Goal: Book appointment/travel/reservation

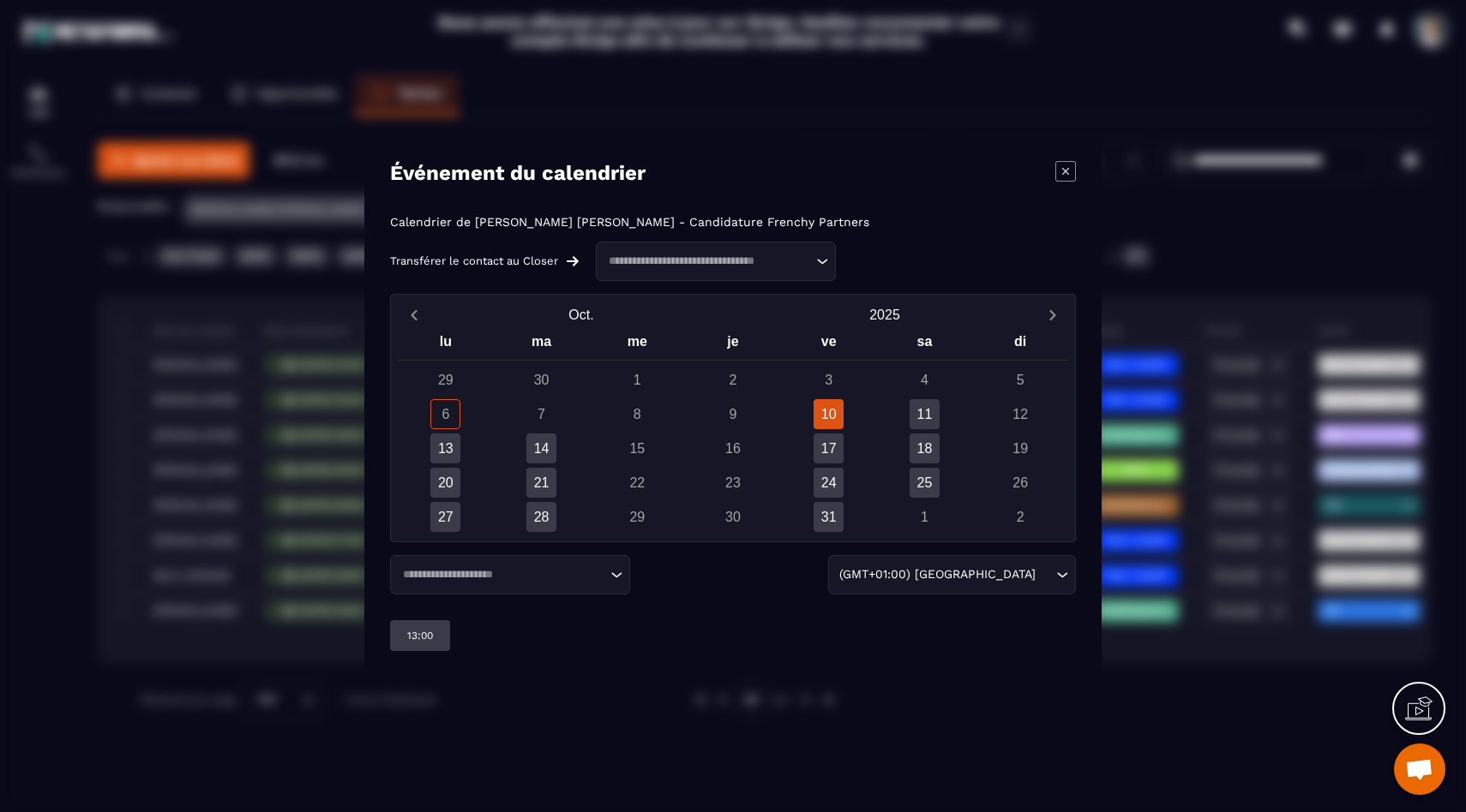
click at [827, 423] on div "10" at bounding box center [828, 413] width 30 height 30
drag, startPoint x: 531, startPoint y: 597, endPoint x: 538, endPoint y: 588, distance: 11.4
click at [531, 597] on div "Calendrier de [PERSON_NAME] [PERSON_NAME] - Candidature Frenchy Partners Transf…" at bounding box center [733, 433] width 686 height 436
click at [539, 587] on div "Loading..." at bounding box center [510, 574] width 240 height 39
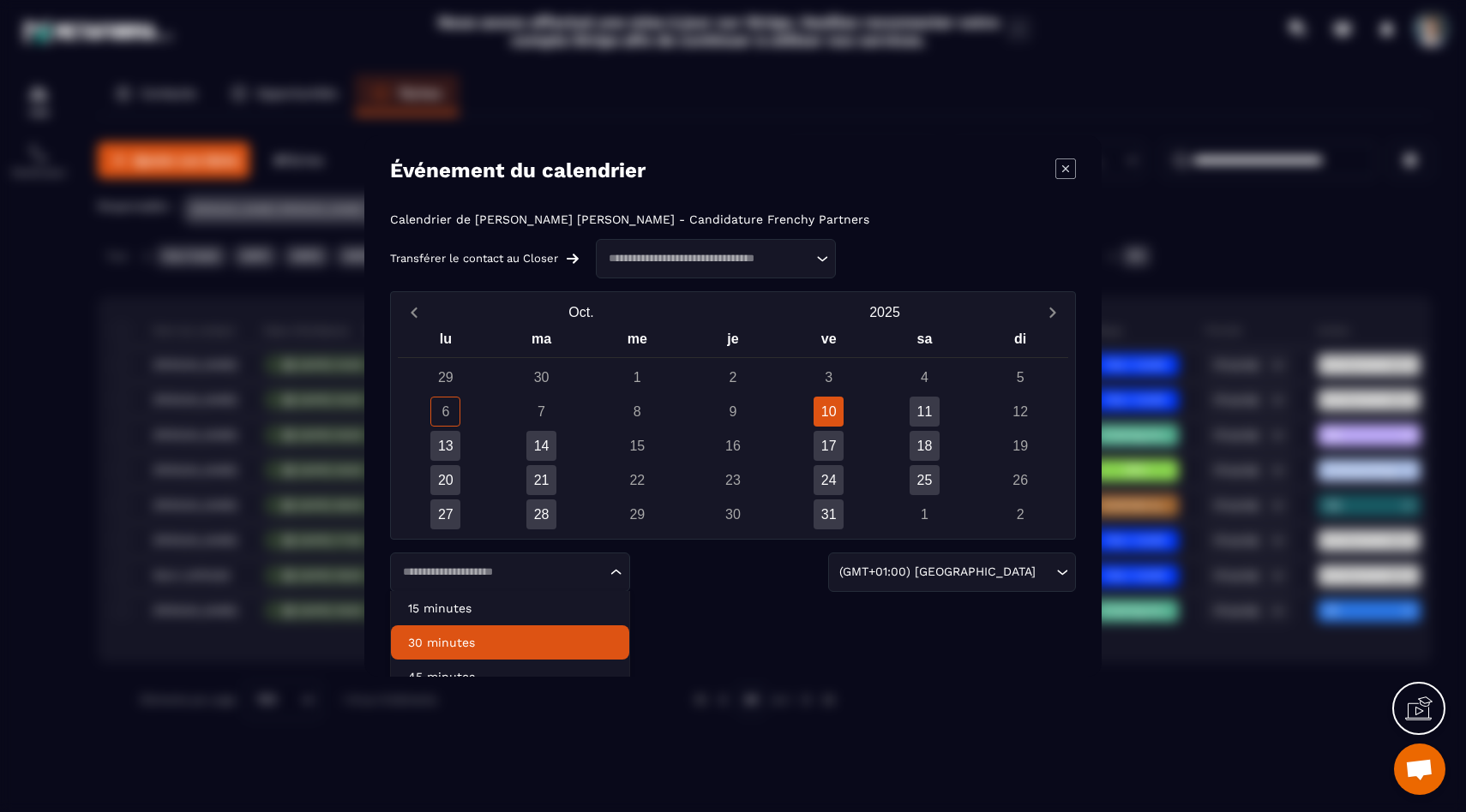
scroll to position [4, 0]
click at [500, 646] on p "30 minutes" at bounding box center [509, 642] width 204 height 17
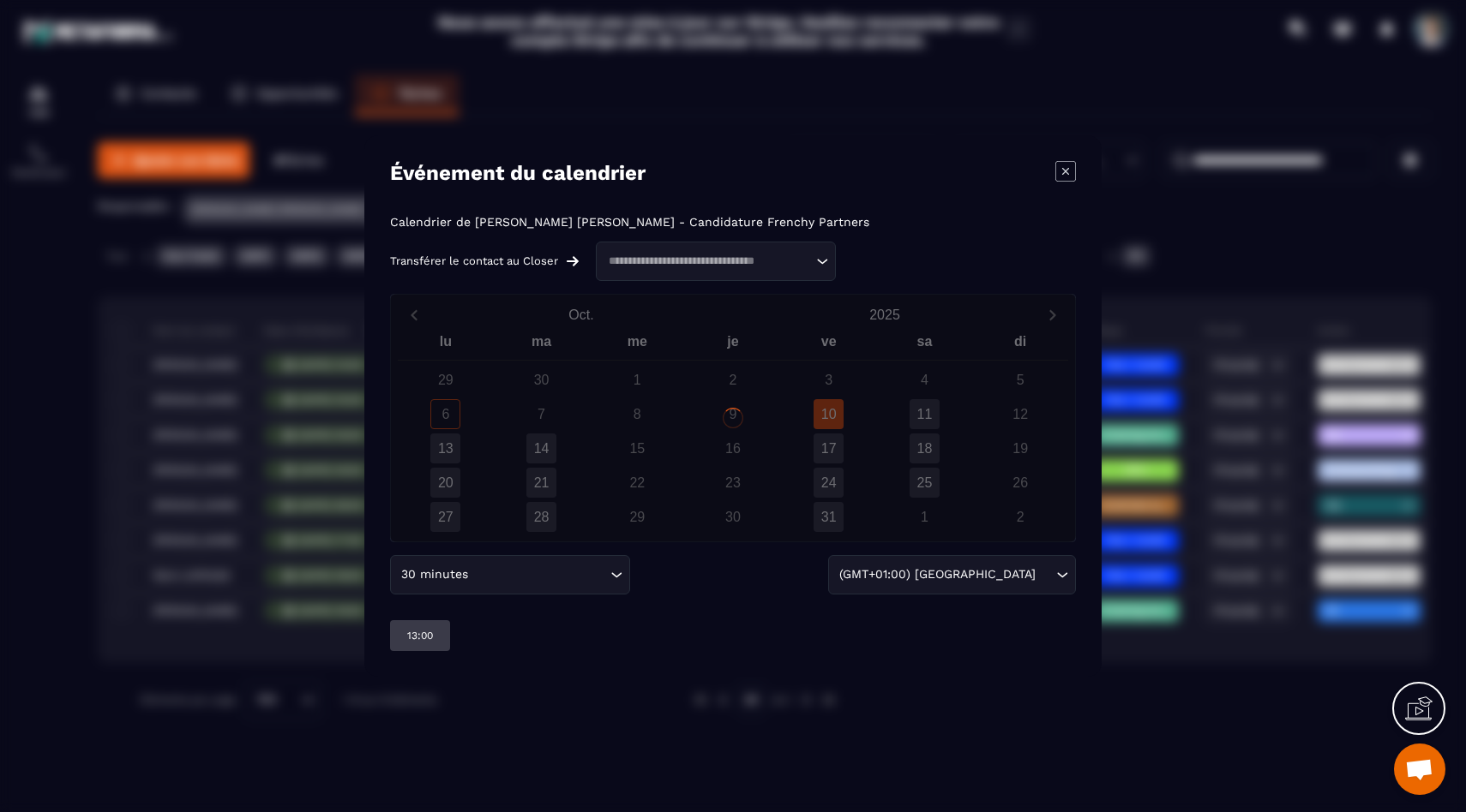
scroll to position [0, 0]
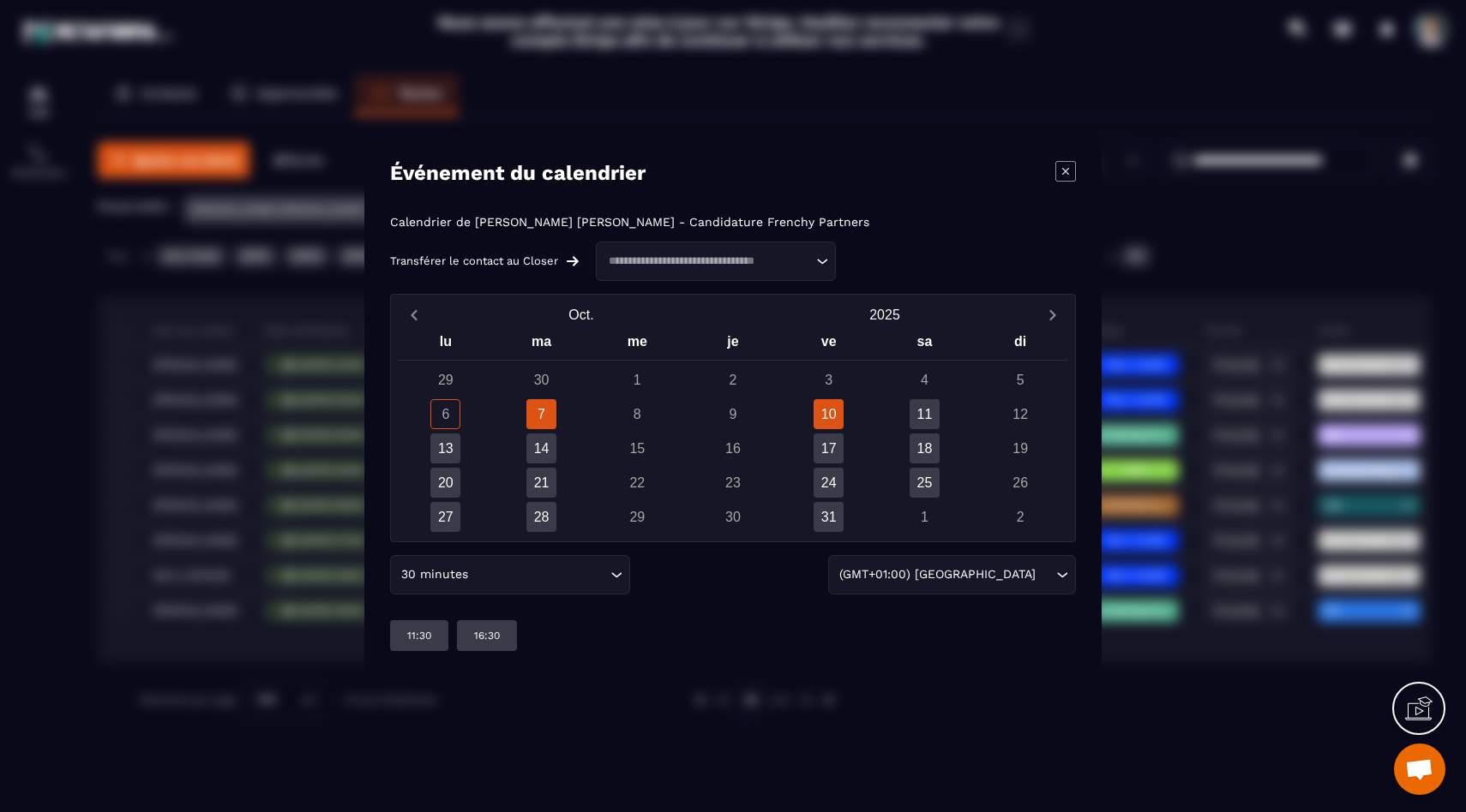
click at [825, 411] on div "10" at bounding box center [828, 413] width 30 height 30
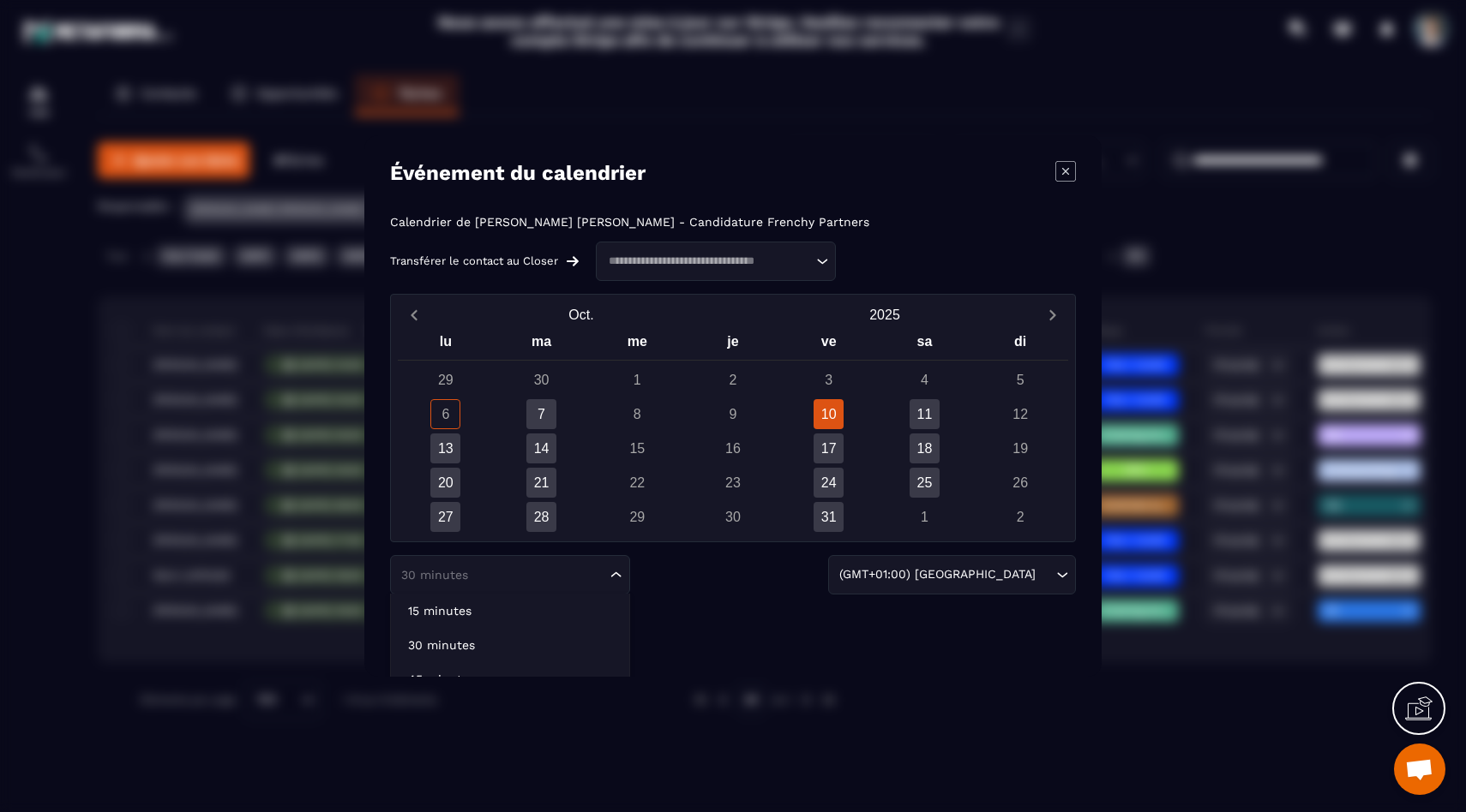
click at [551, 580] on input "Search for option" at bounding box center [501, 575] width 210 height 17
click at [514, 600] on li "15 minutes" at bounding box center [509, 611] width 238 height 34
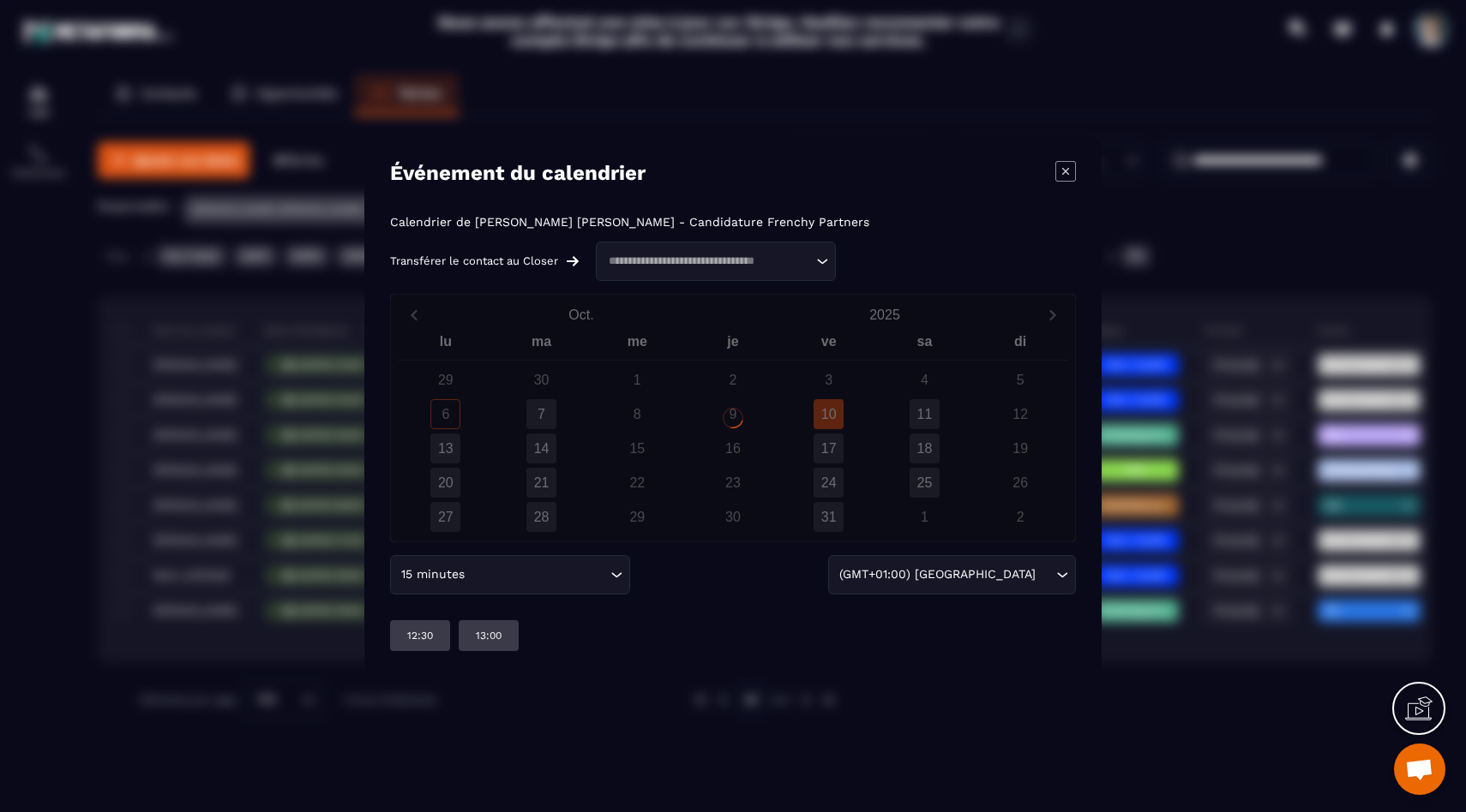
click at [543, 581] on input "Search for option" at bounding box center [537, 575] width 138 height 19
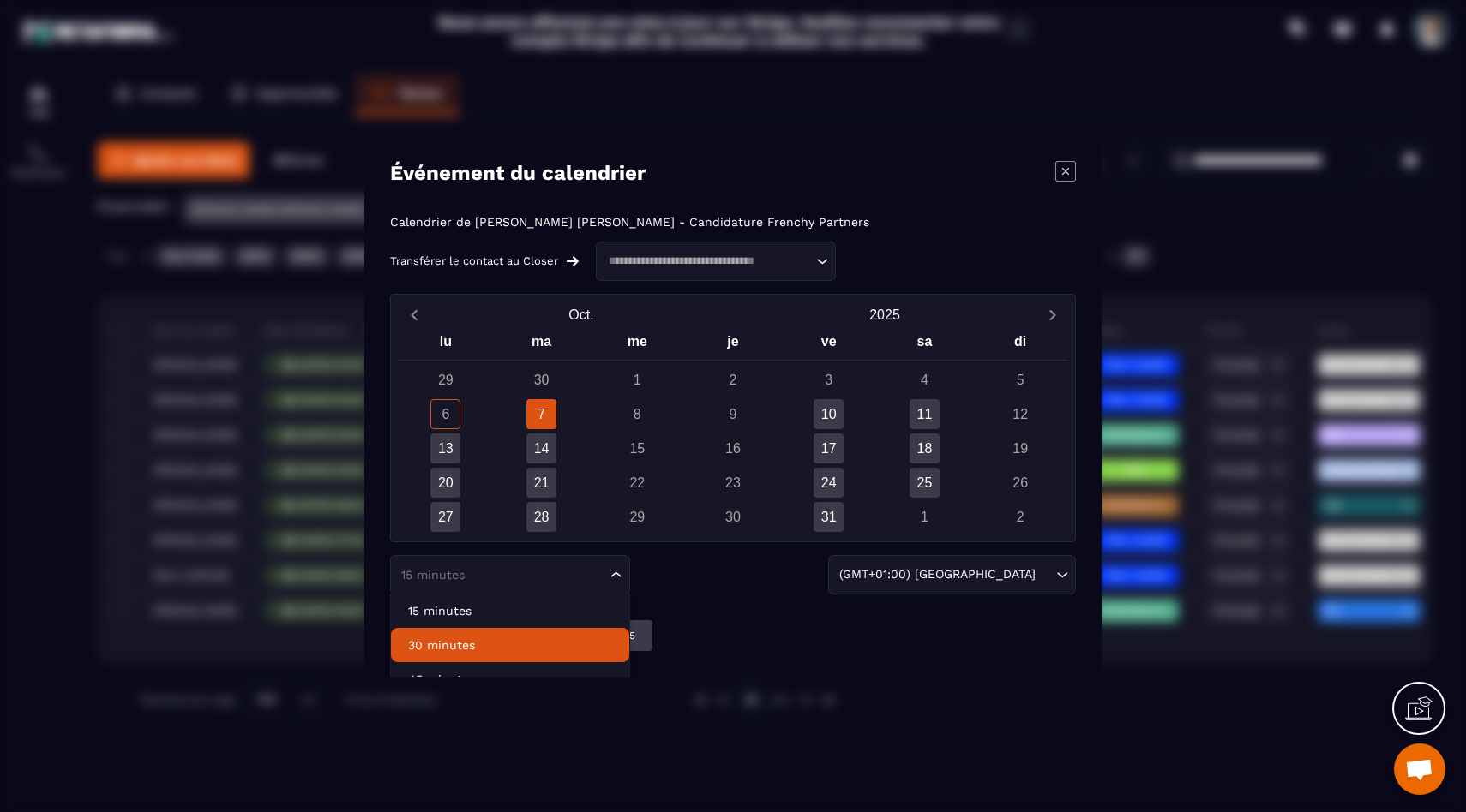
click at [516, 648] on p "30 minutes" at bounding box center [509, 646] width 204 height 17
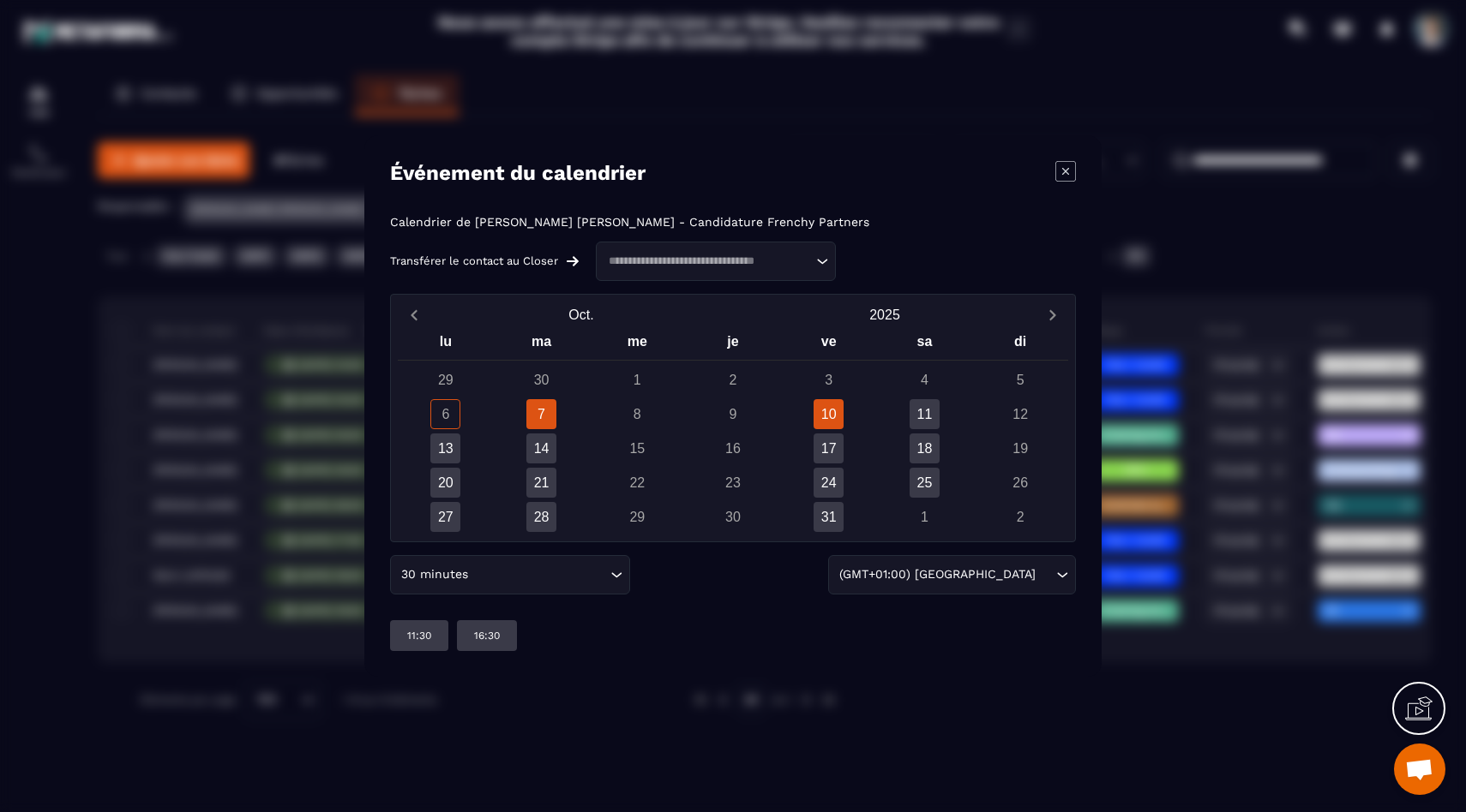
click at [827, 408] on div "10" at bounding box center [828, 413] width 30 height 30
click at [827, 409] on div "10" at bounding box center [828, 413] width 30 height 30
click at [505, 637] on div "13:00" at bounding box center [488, 636] width 60 height 31
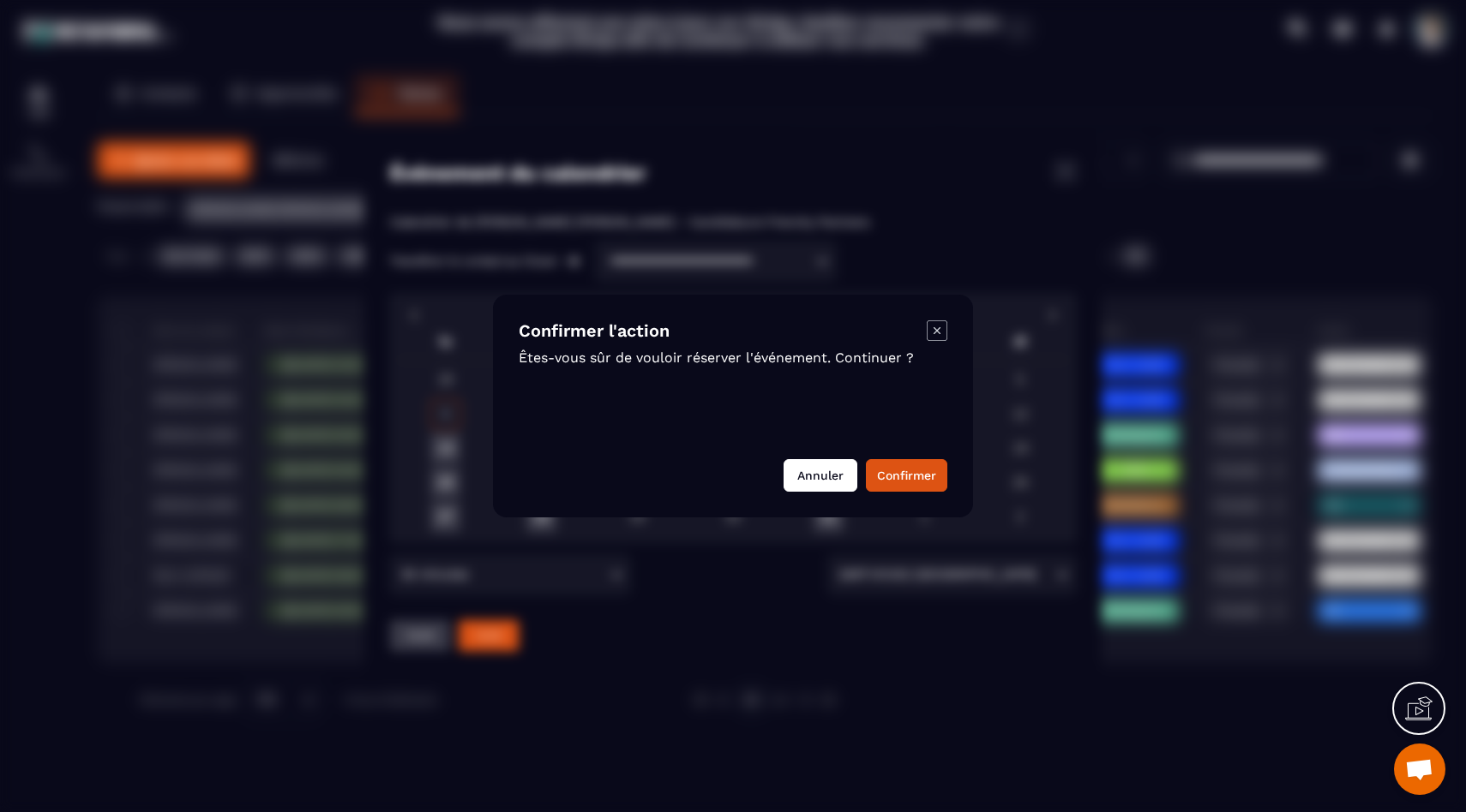
click at [794, 466] on button "Annuler" at bounding box center [820, 475] width 74 height 33
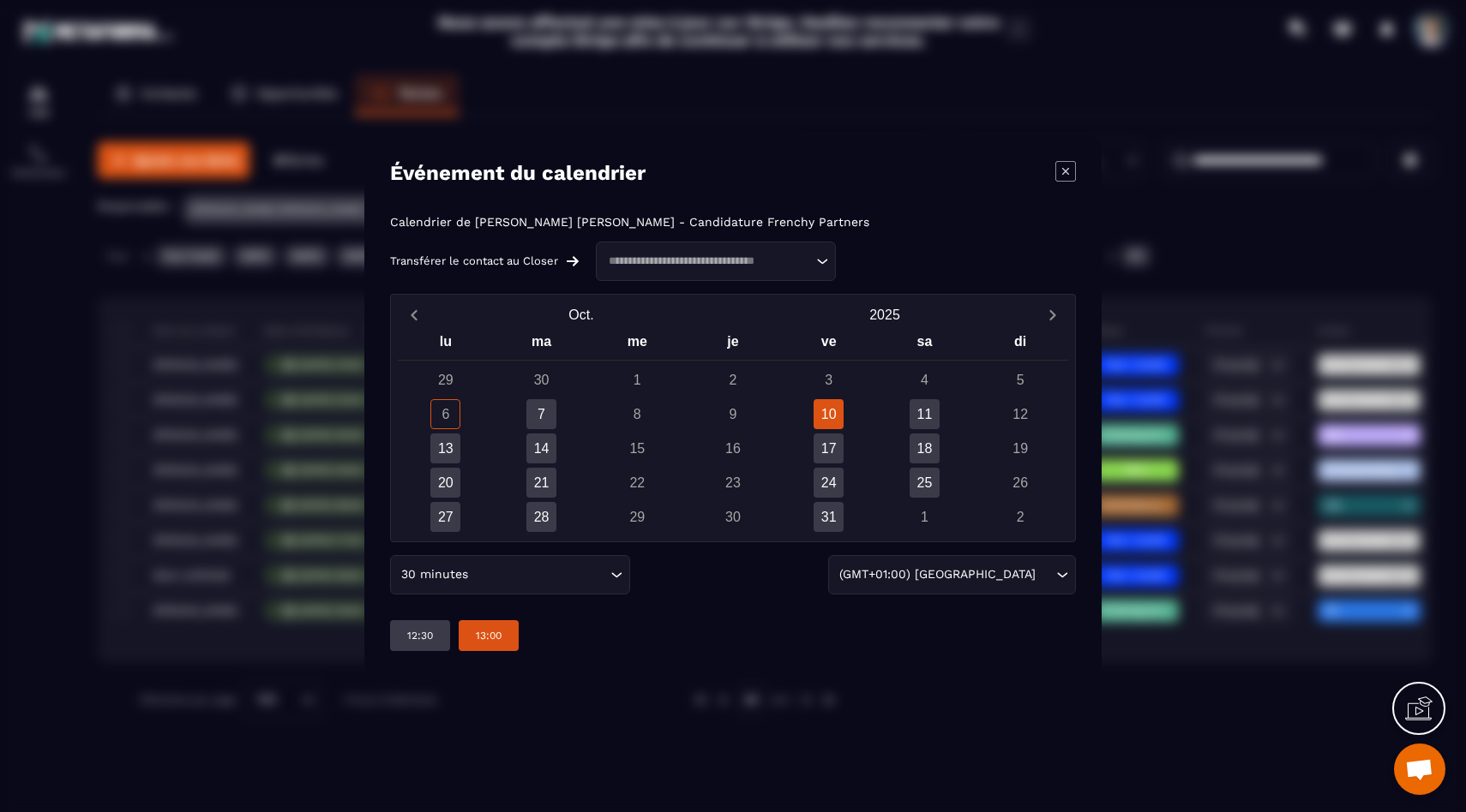
drag, startPoint x: 108, startPoint y: 345, endPoint x: 105, endPoint y: 320, distance: 25.2
click at [109, 345] on div "Modal window" at bounding box center [733, 406] width 1466 height 812
click at [1058, 165] on icon "Modal window" at bounding box center [1065, 170] width 20 height 20
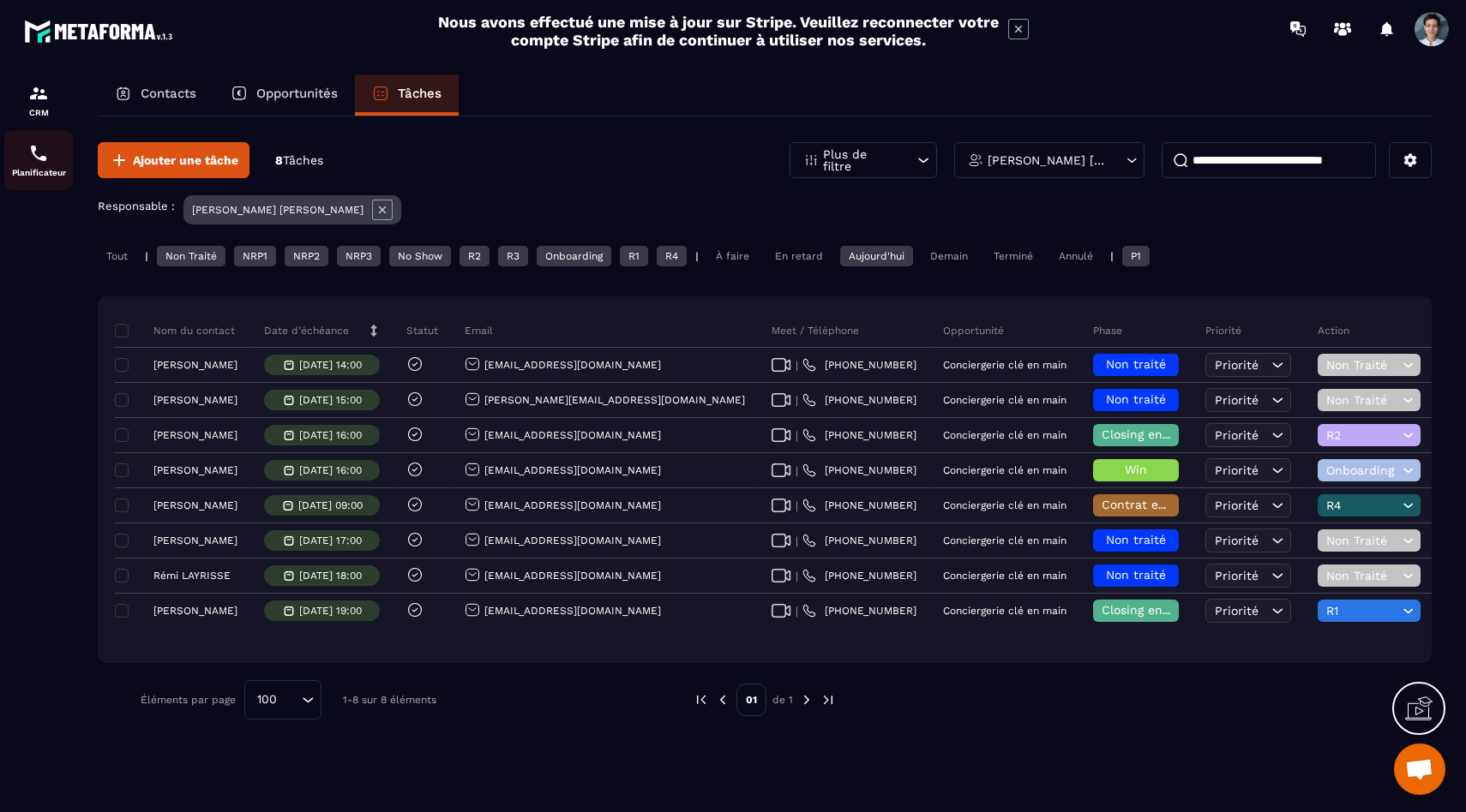
click at [36, 153] on img at bounding box center [38, 153] width 20 height 20
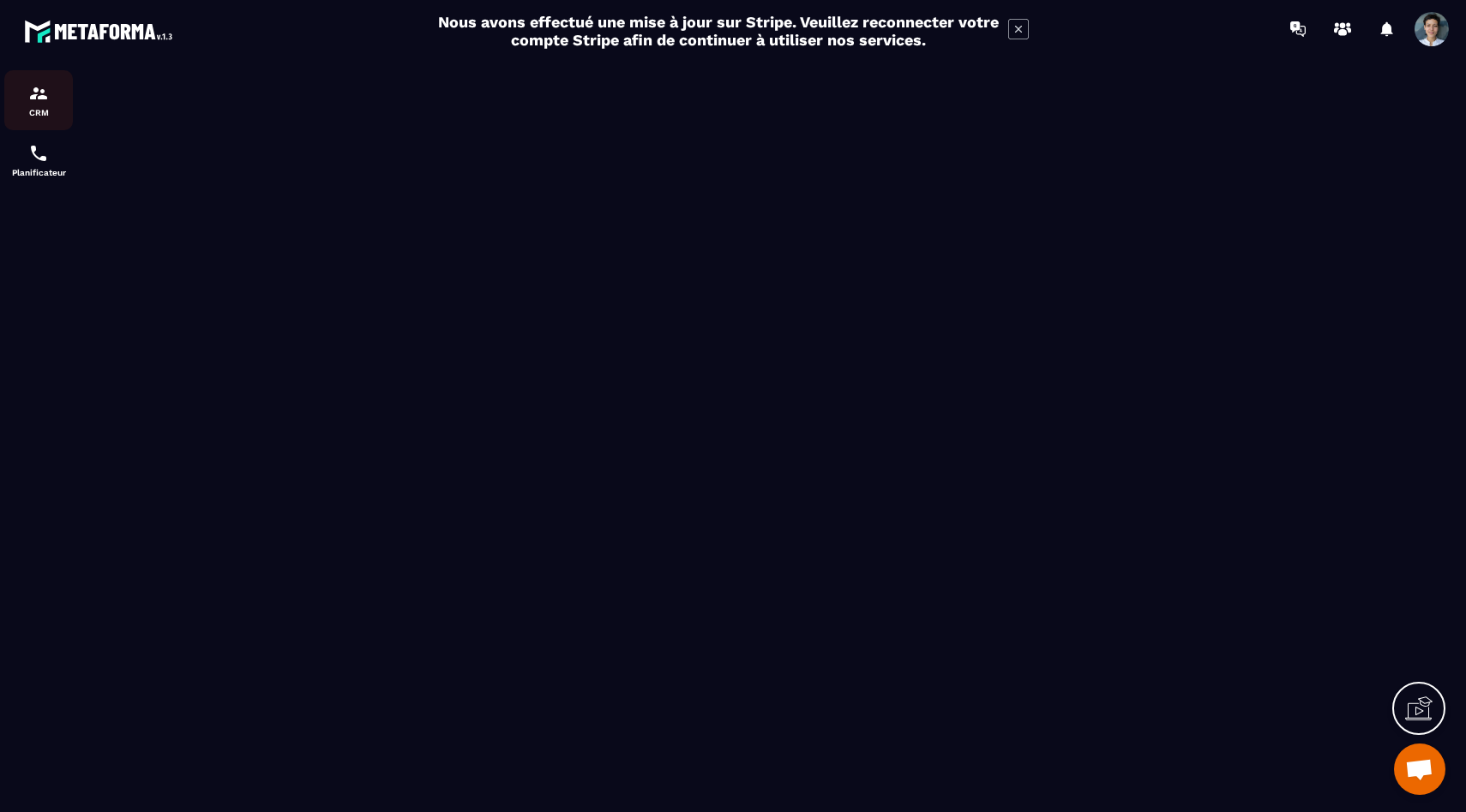
click at [58, 88] on div "CRM" at bounding box center [38, 100] width 69 height 34
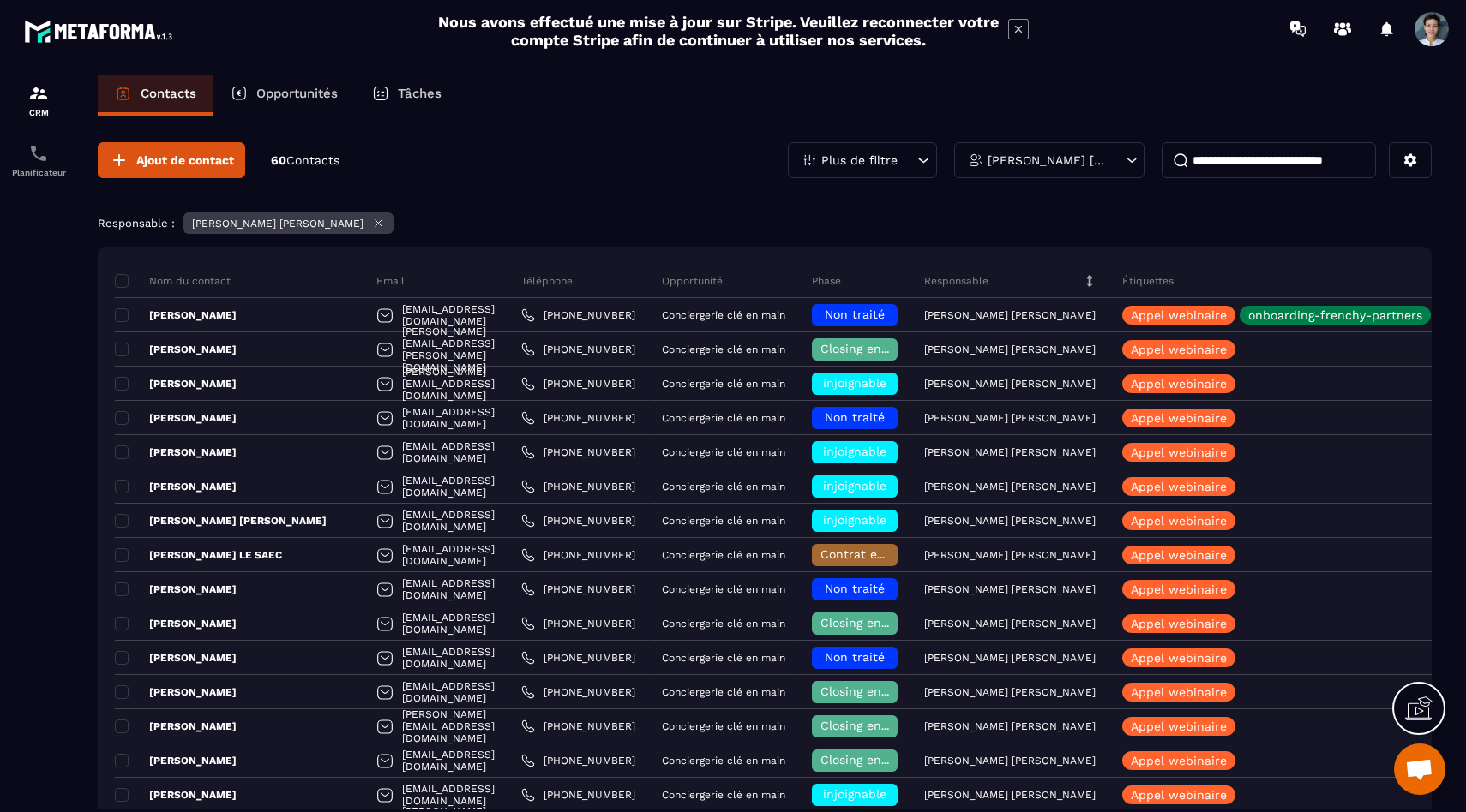
click at [419, 102] on div "Tâches" at bounding box center [407, 95] width 103 height 41
